Goal: Transaction & Acquisition: Purchase product/service

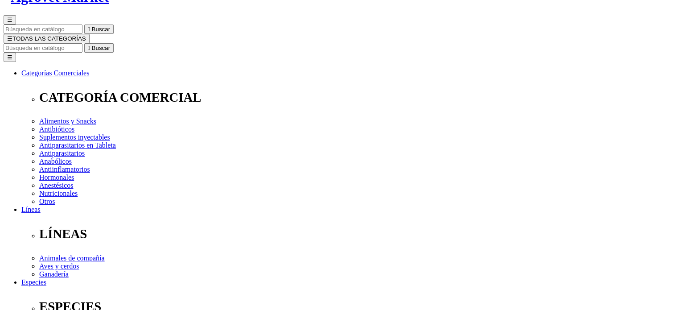
scroll to position [134, 0]
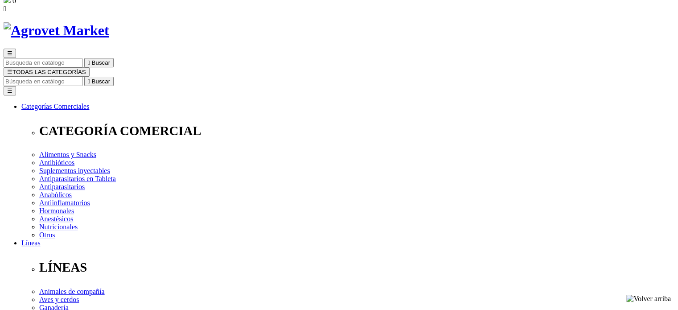
scroll to position [89, 0]
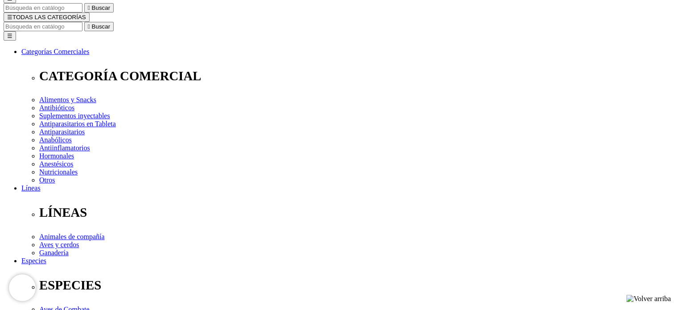
radio input "true"
select select "9"
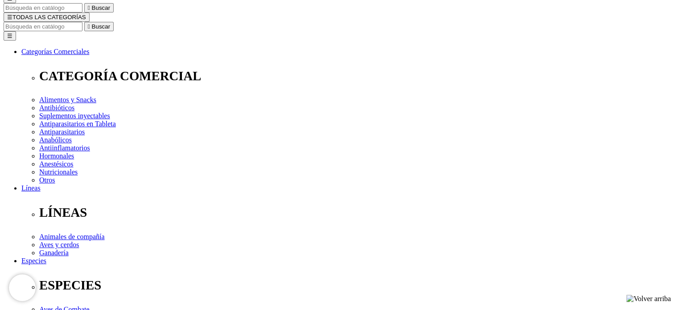
radio input "true"
select select "0"
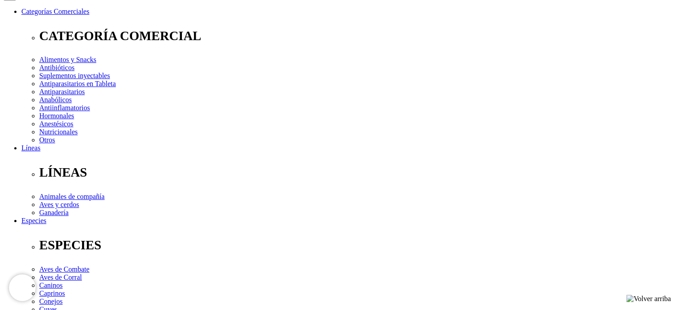
scroll to position [89, 0]
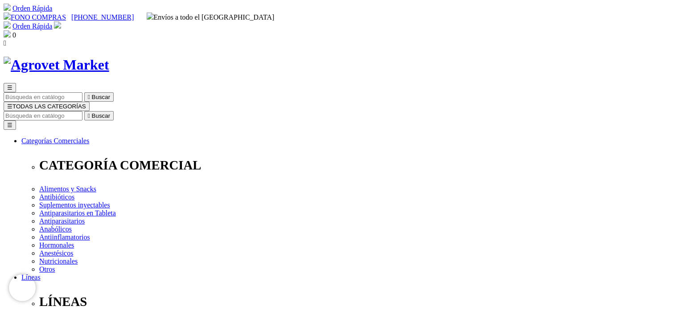
click at [82, 111] on input "Buscar" at bounding box center [43, 115] width 79 height 9
type input "calfortis"
click at [259, 111] on button " Buscar" at bounding box center [273, 115] width 29 height 9
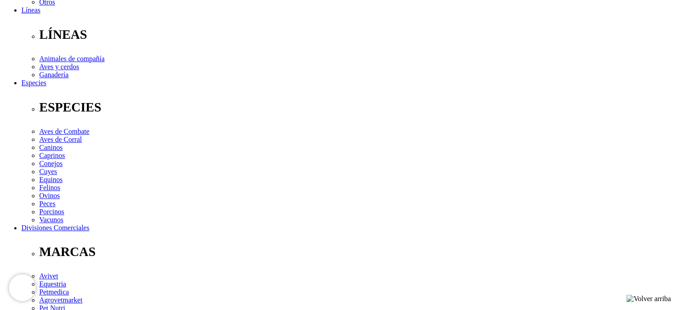
scroll to position [268, 0]
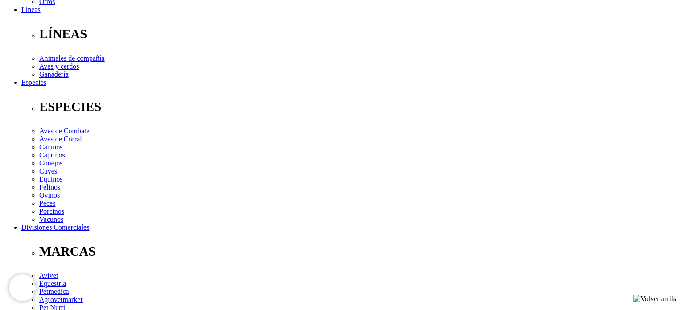
drag, startPoint x: 587, startPoint y: 95, endPoint x: 577, endPoint y: 98, distance: 10.1
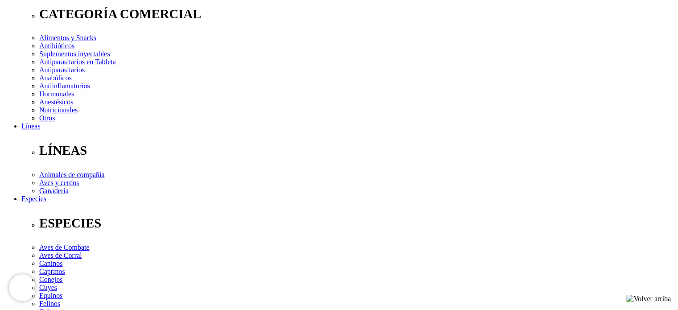
scroll to position [178, 0]
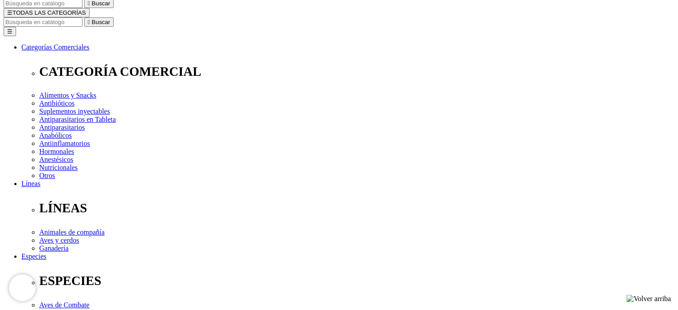
scroll to position [0, 0]
